Goal: Find specific page/section: Find specific page/section

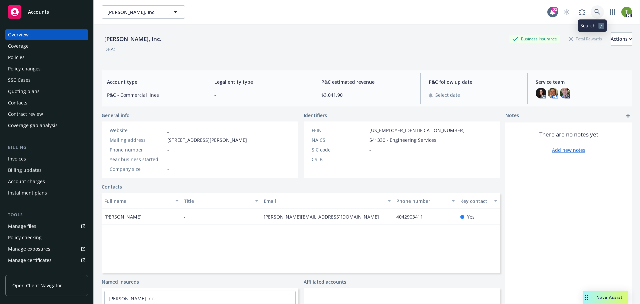
click at [594, 11] on icon at bounding box center [597, 12] width 6 height 6
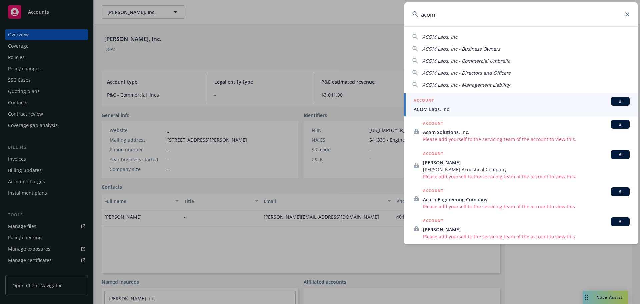
type input "acom"
click at [432, 108] on span "ACOM Labs, Inc" at bounding box center [522, 109] width 216 height 7
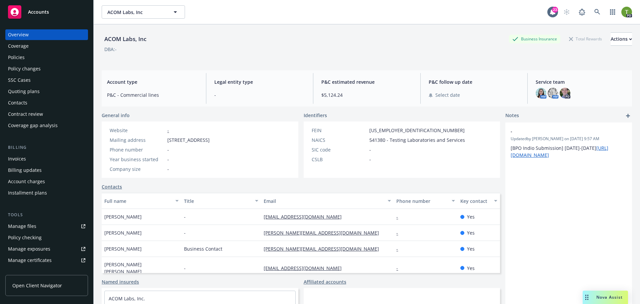
click at [18, 56] on div "Policies" at bounding box center [16, 57] width 17 height 11
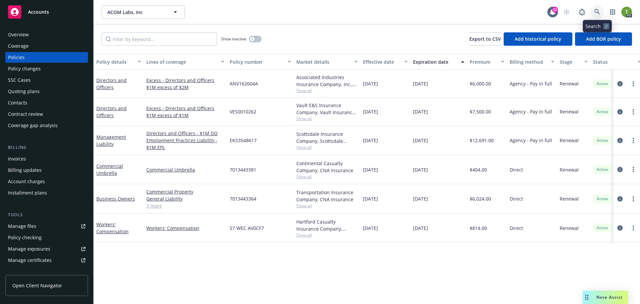
click at [596, 9] on icon at bounding box center [597, 12] width 6 height 6
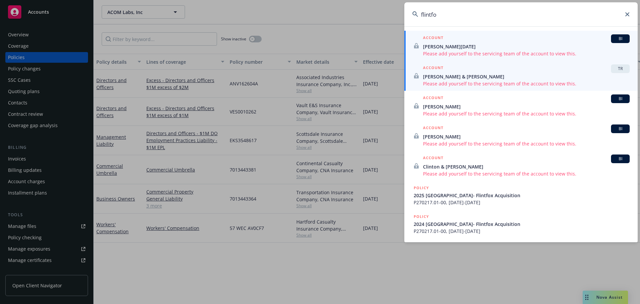
type input "flintfo"
